Goal: Register for event/course

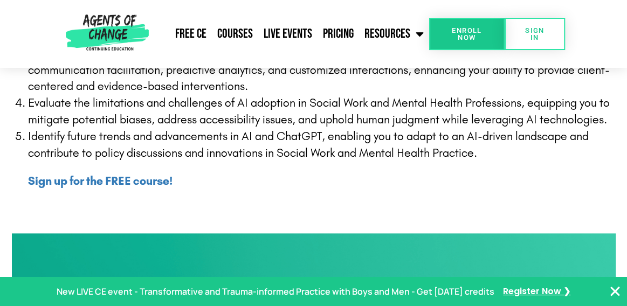
scroll to position [485, 0]
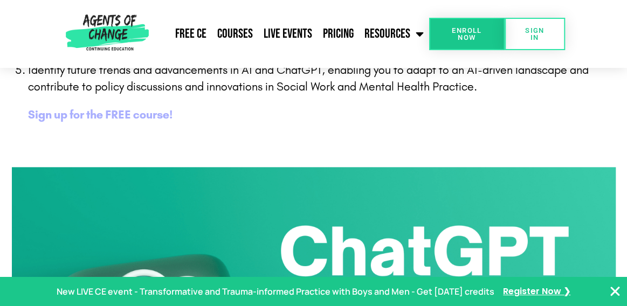
click at [120, 114] on b "Sign up for the FREE course!" at bounding box center [100, 115] width 144 height 14
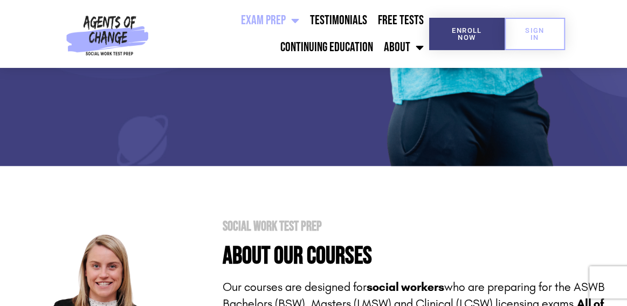
scroll to position [269, 0]
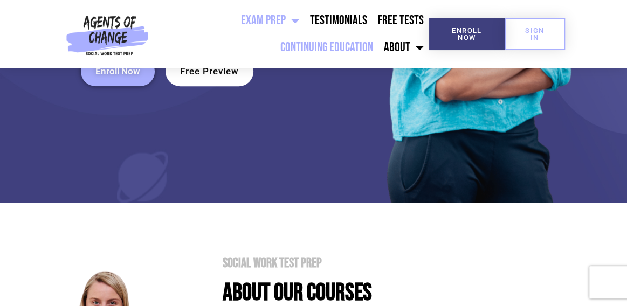
click at [346, 47] on link "Continuing Education" at bounding box center [326, 47] width 103 height 27
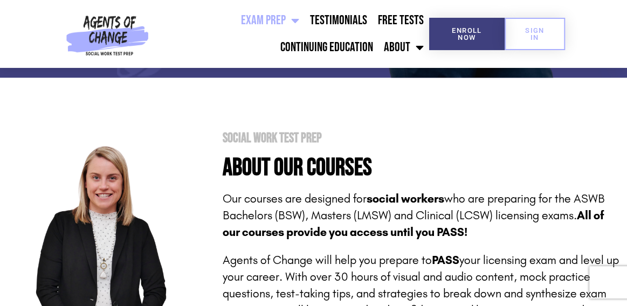
scroll to position [431, 0]
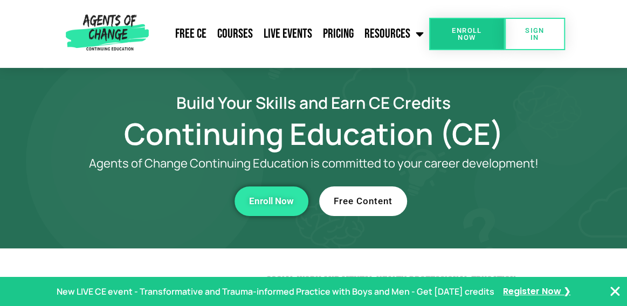
click at [373, 206] on link "Free Content" at bounding box center [363, 201] width 88 height 30
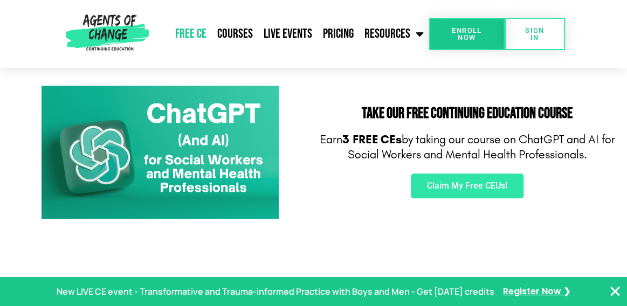
scroll to position [162, 0]
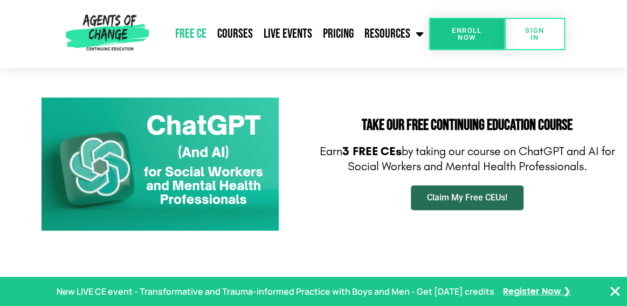
click at [465, 197] on span "Claim My Free CEUs!" at bounding box center [467, 197] width 80 height 9
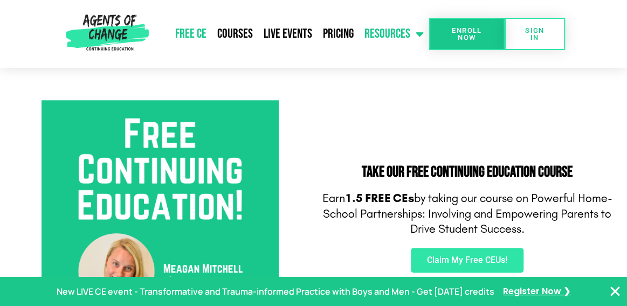
scroll to position [323, 0]
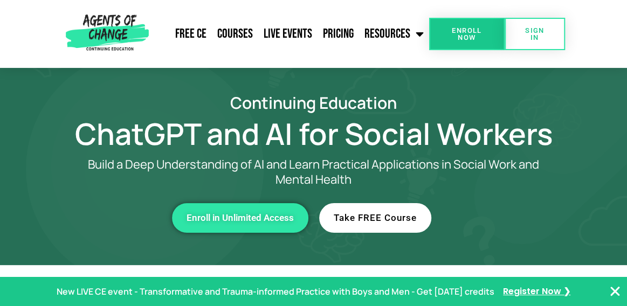
click at [386, 211] on link "Take FREE Course" at bounding box center [375, 218] width 112 height 30
